Goal: Check status

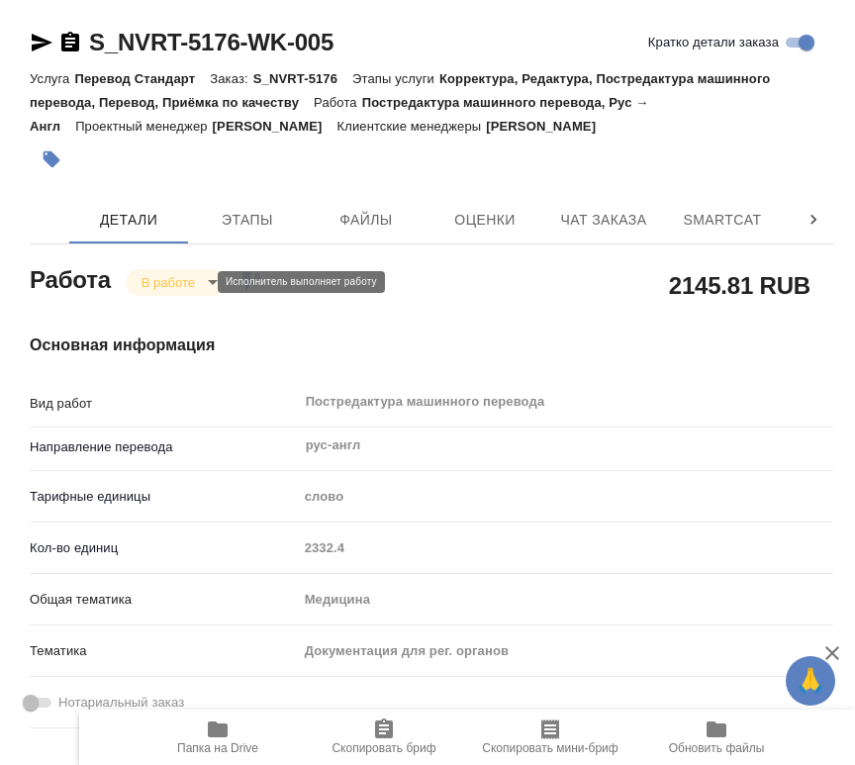
click at [196, 282] on body "🙏 .cls-1 fill:#fff; [PERSON_NAME] [PERSON_NAME] 0 Чаты График Выйти S_NVRT-5176…" at bounding box center [427, 382] width 855 height 765
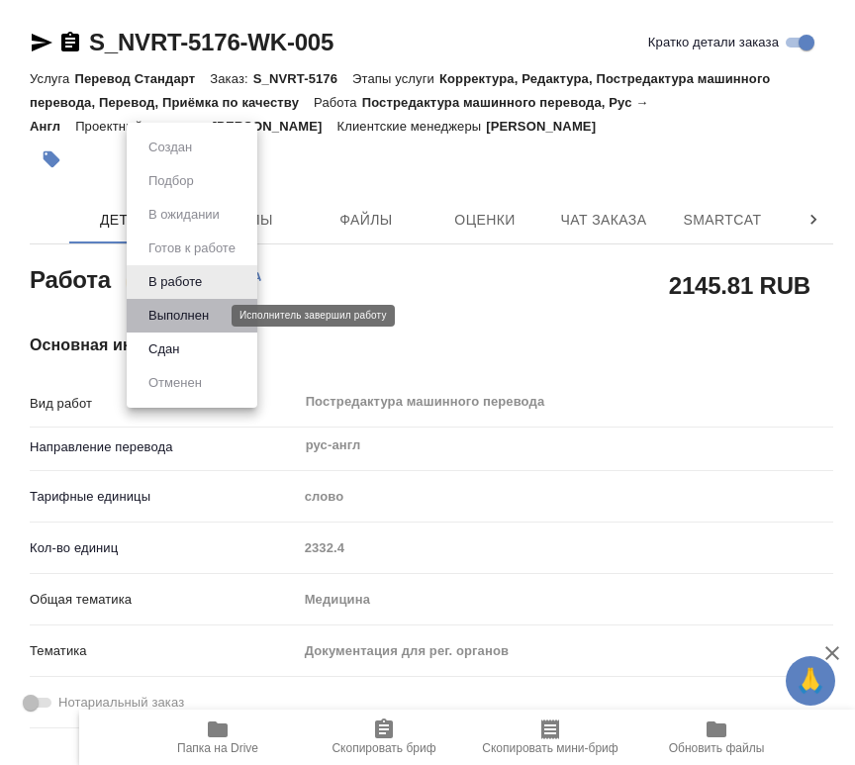
click at [194, 320] on button "Выполнен" at bounding box center [178, 316] width 72 height 22
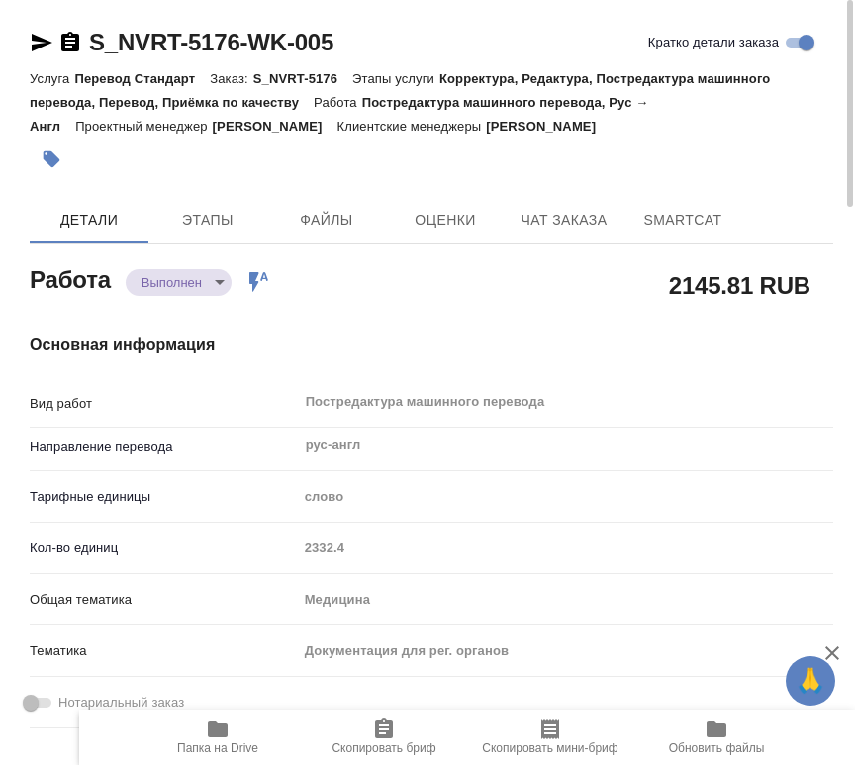
click at [265, 46] on link "S_NVRT-5176-WK-005" at bounding box center [211, 42] width 244 height 27
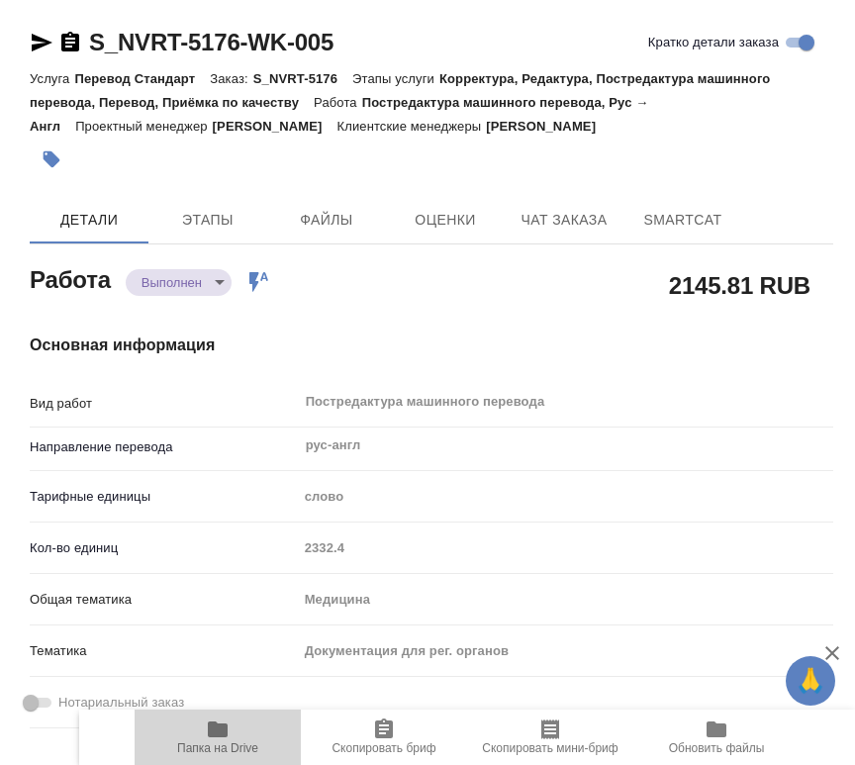
click at [198, 745] on span "Папка на Drive" at bounding box center [217, 748] width 81 height 14
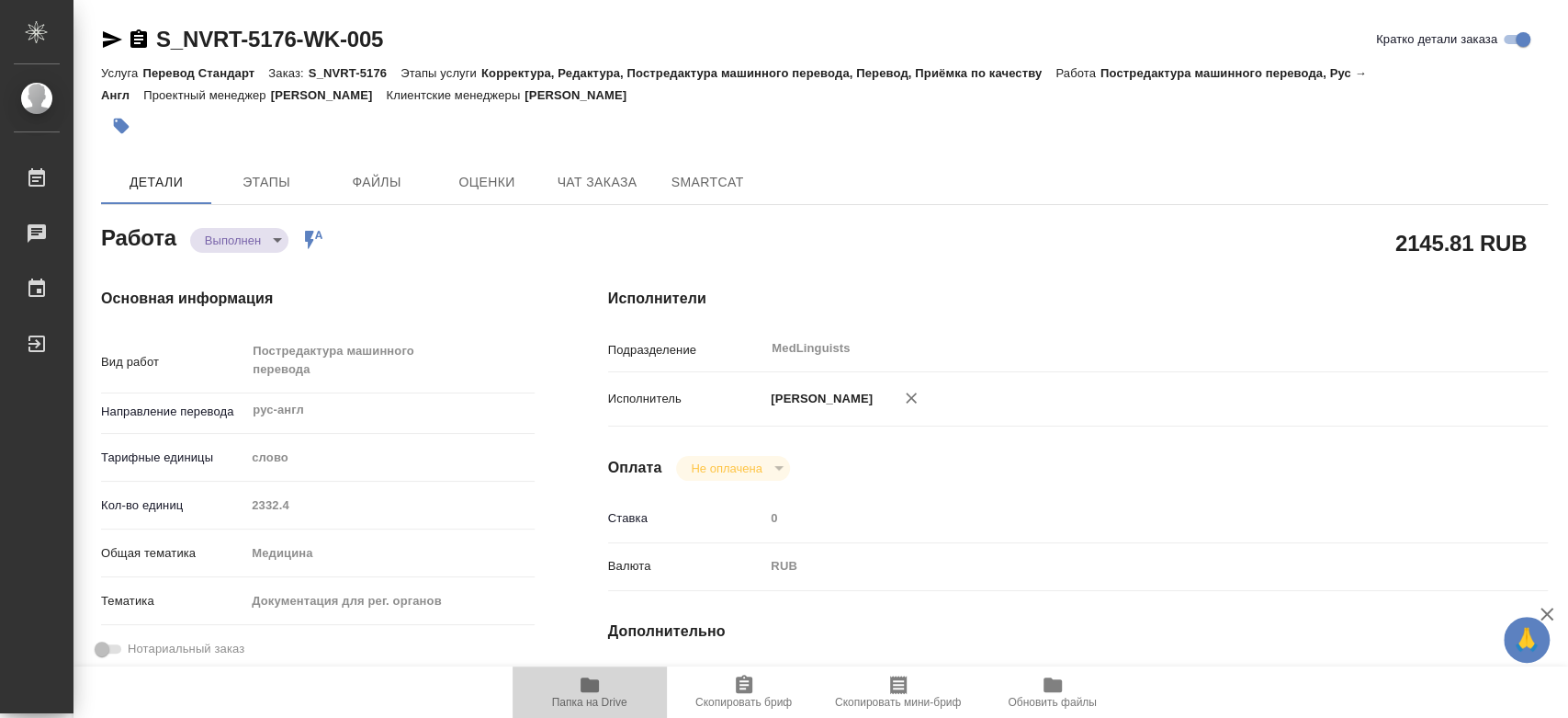
click at [595, 695] on icon "button" at bounding box center [590, 685] width 22 height 22
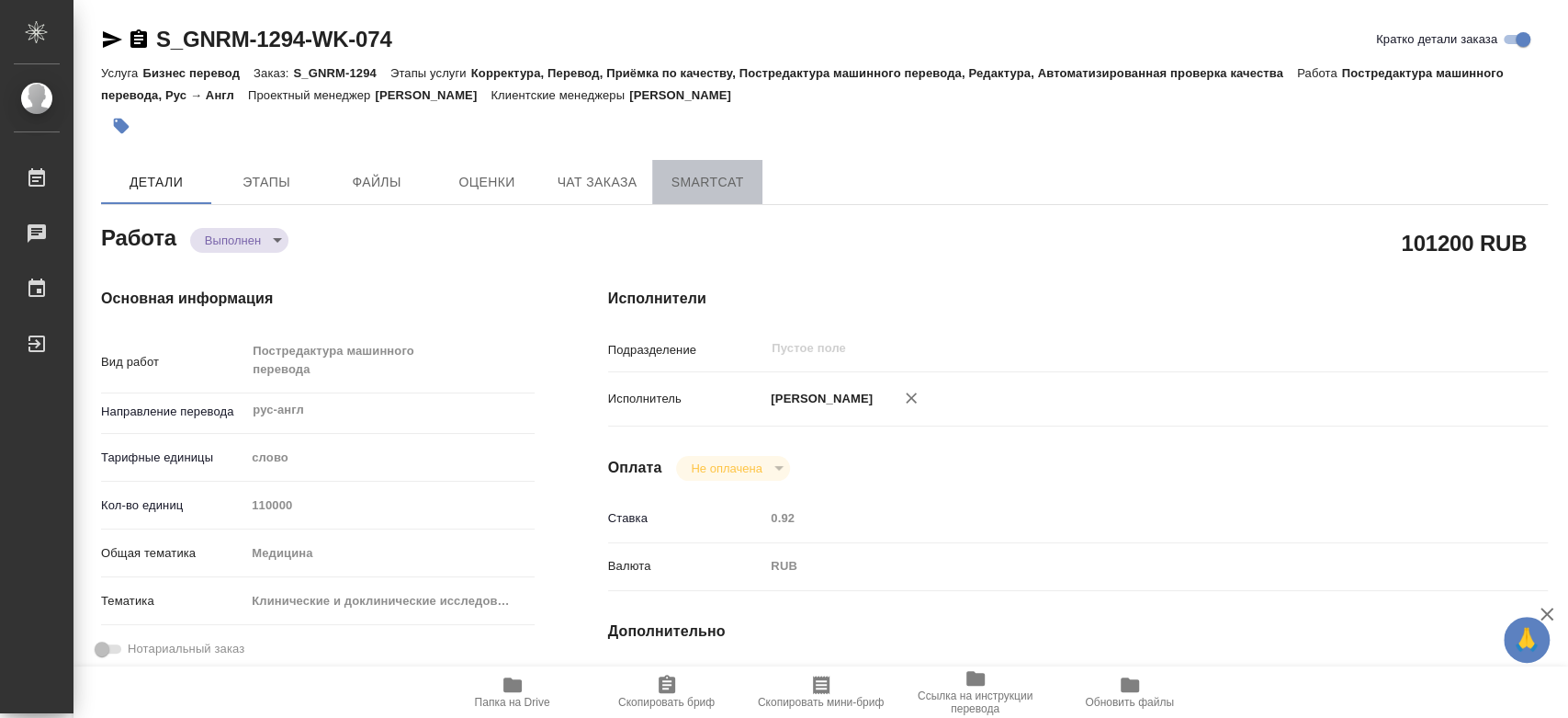
click at [707, 182] on span "SmartCat" at bounding box center [707, 182] width 88 height 23
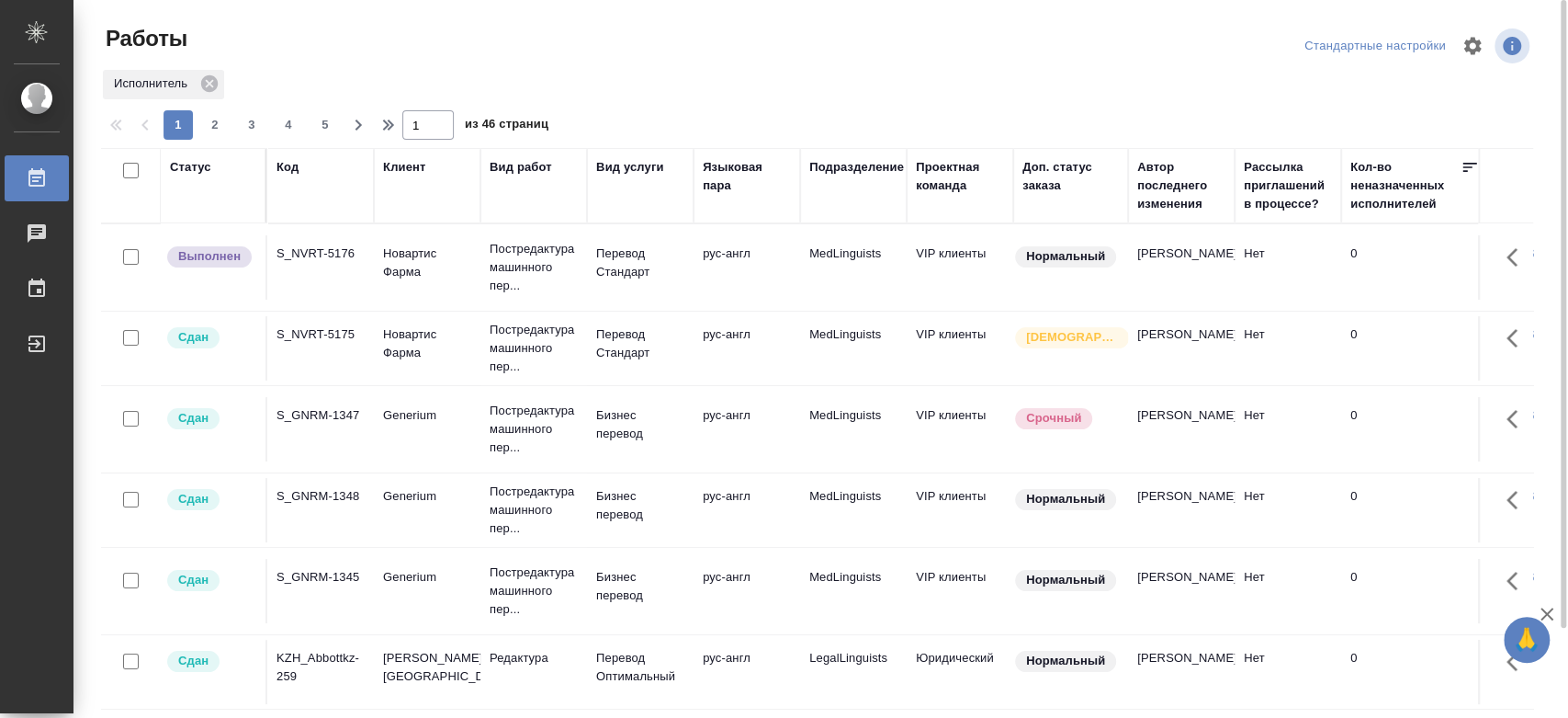
click at [203, 194] on div "Статус" at bounding box center [213, 185] width 86 height 55
click at [192, 170] on div "Статус" at bounding box center [190, 167] width 42 height 19
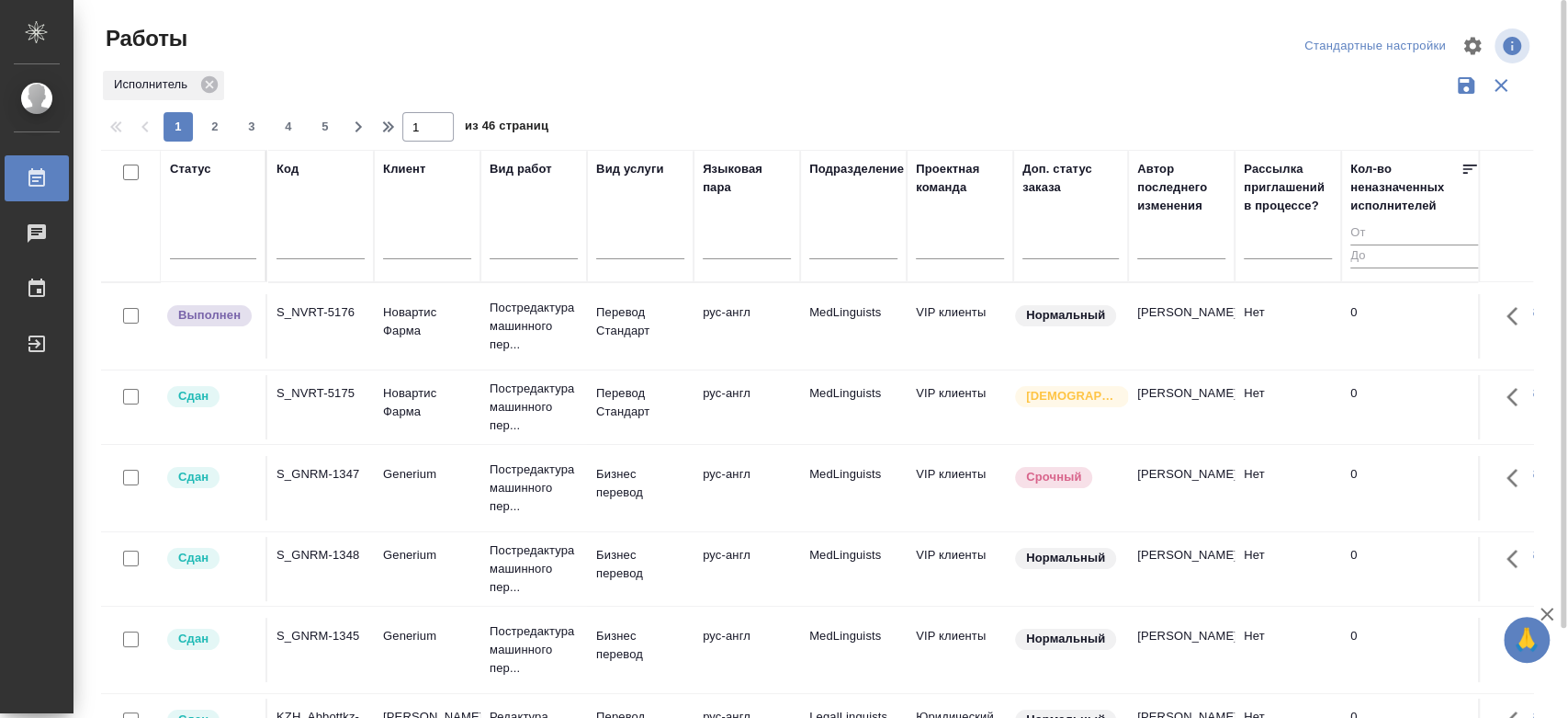
click at [192, 212] on div "Статус" at bounding box center [213, 215] width 86 height 112
click at [199, 260] on div at bounding box center [213, 247] width 86 height 47
click at [199, 247] on div at bounding box center [213, 240] width 86 height 27
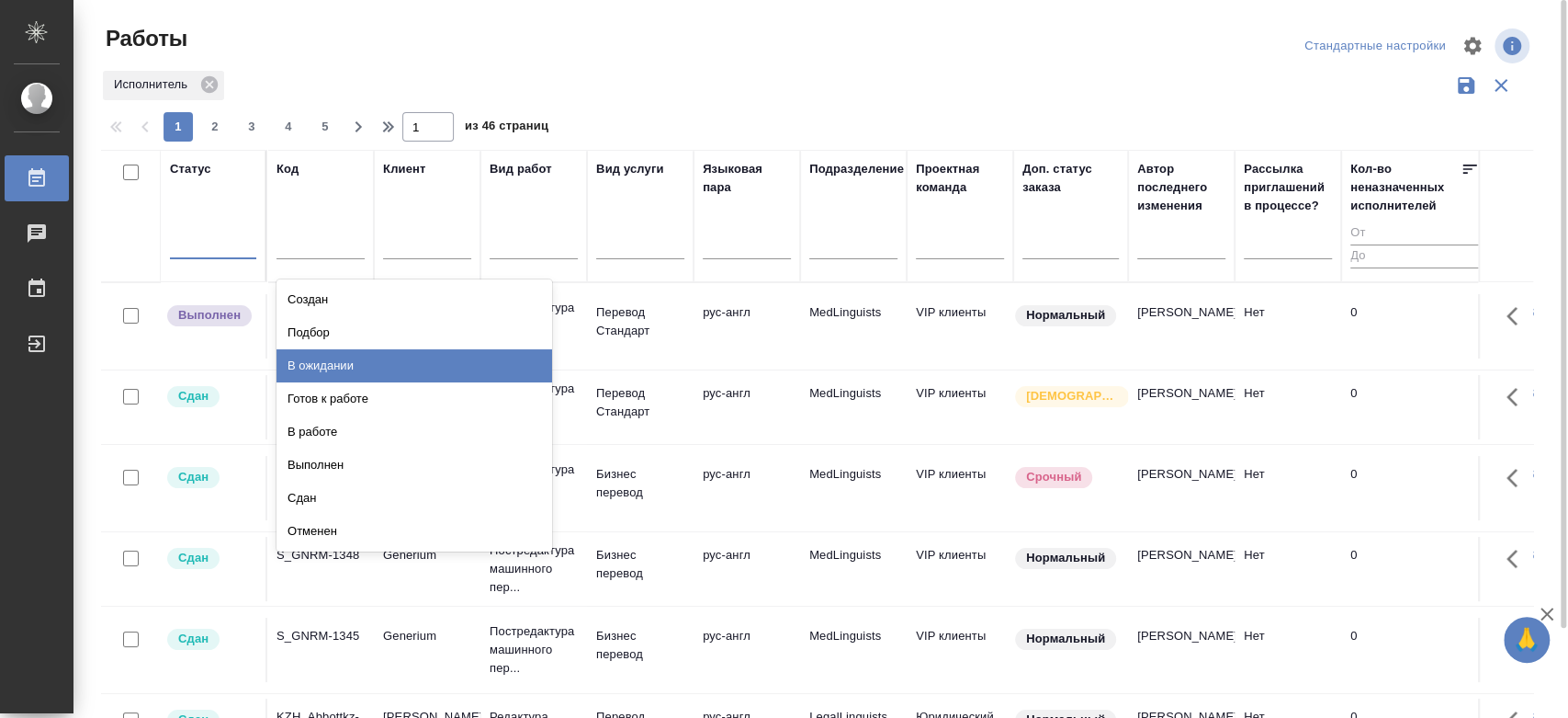
click at [358, 361] on div "В ожидании" at bounding box center [414, 366] width 276 height 33
